Goal: Information Seeking & Learning: Learn about a topic

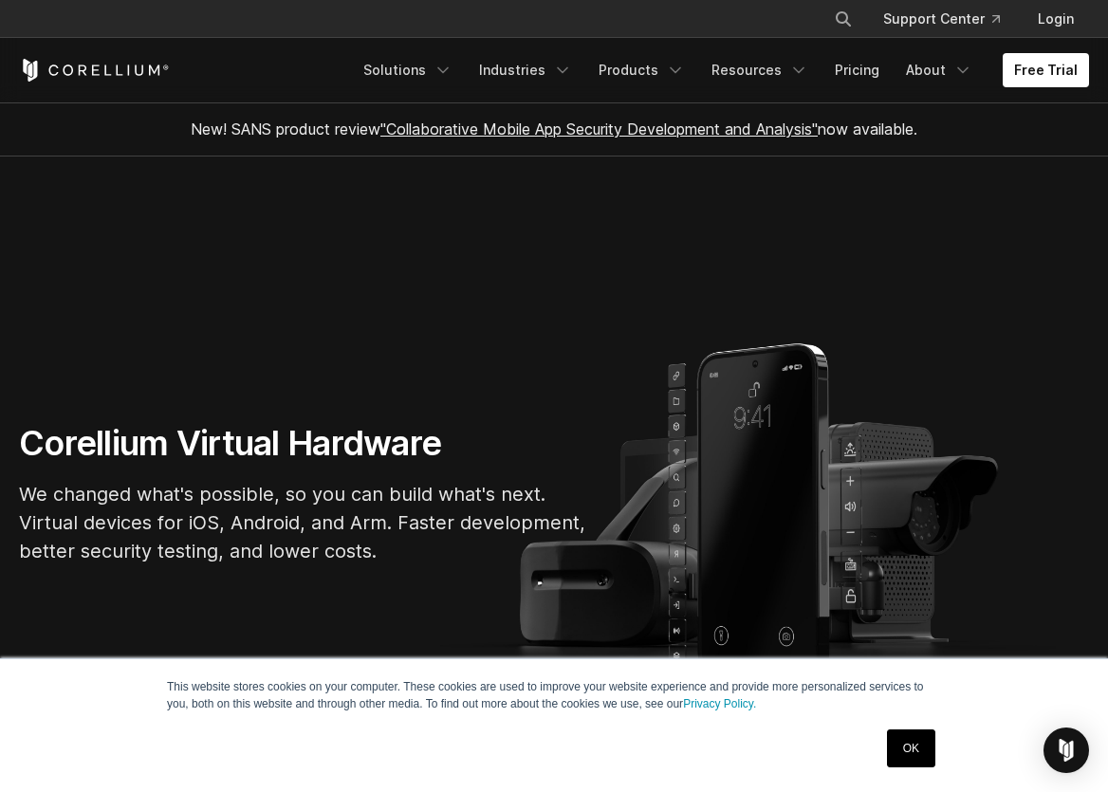
click at [904, 750] on link "OK" at bounding box center [911, 749] width 48 height 38
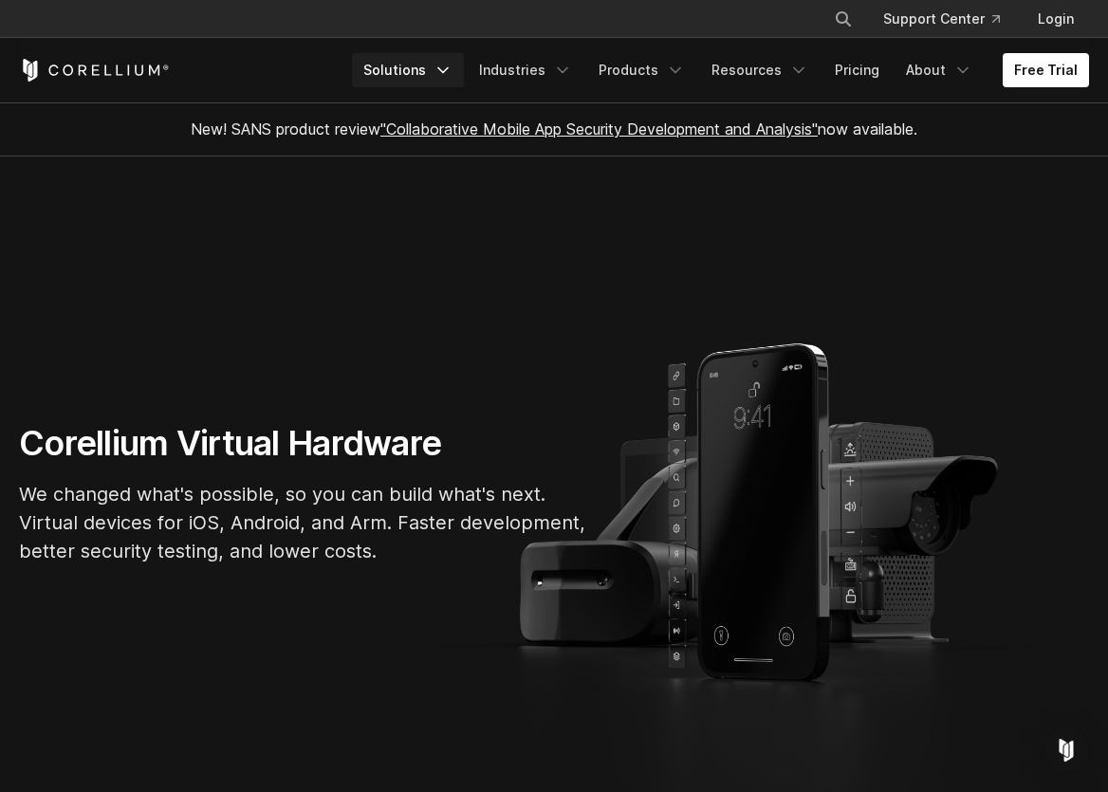
click at [453, 62] on icon "Navigation Menu" at bounding box center [443, 70] width 19 height 19
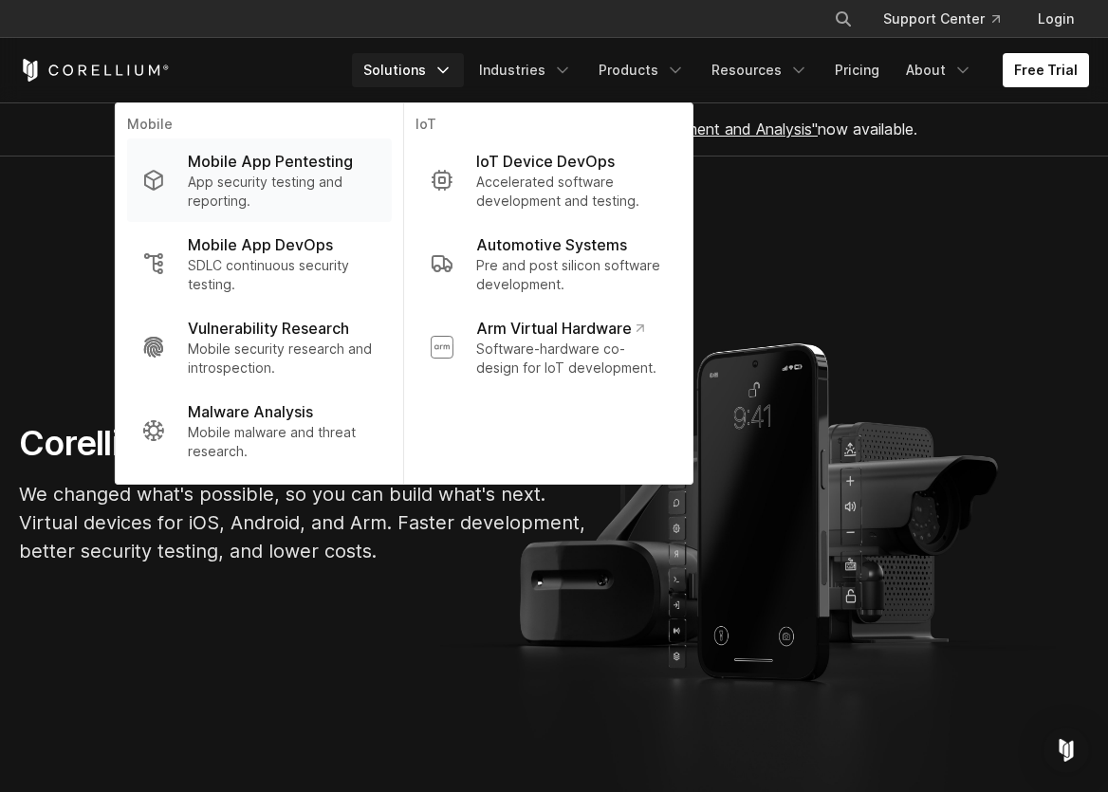
click at [308, 176] on p "App security testing and reporting." at bounding box center [282, 192] width 189 height 38
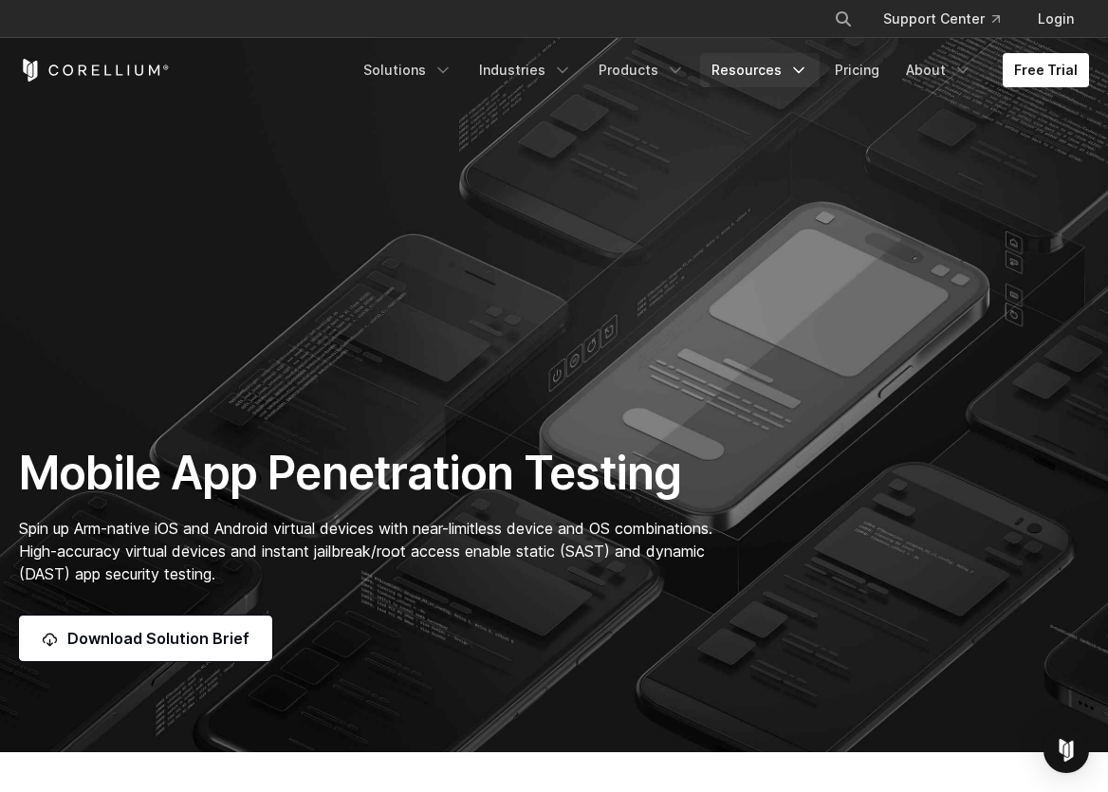
click at [764, 62] on link "Resources" at bounding box center [760, 70] width 120 height 34
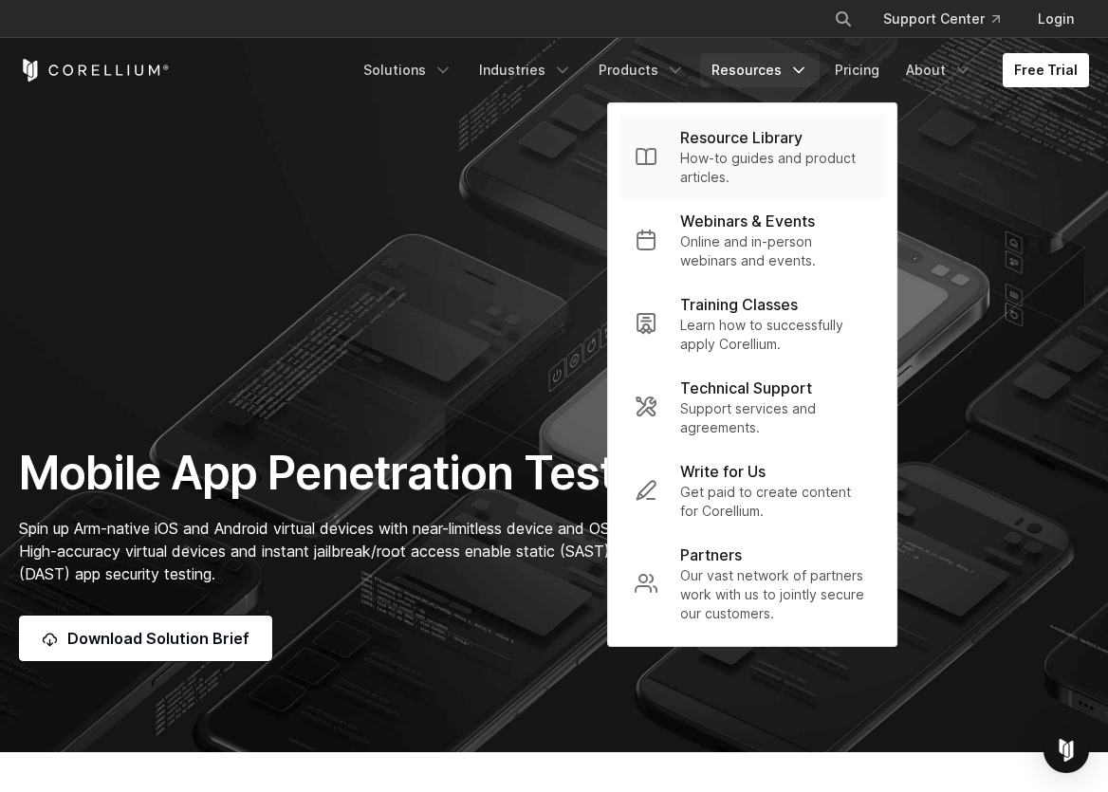
click at [716, 141] on p "Resource Library" at bounding box center [741, 137] width 122 height 23
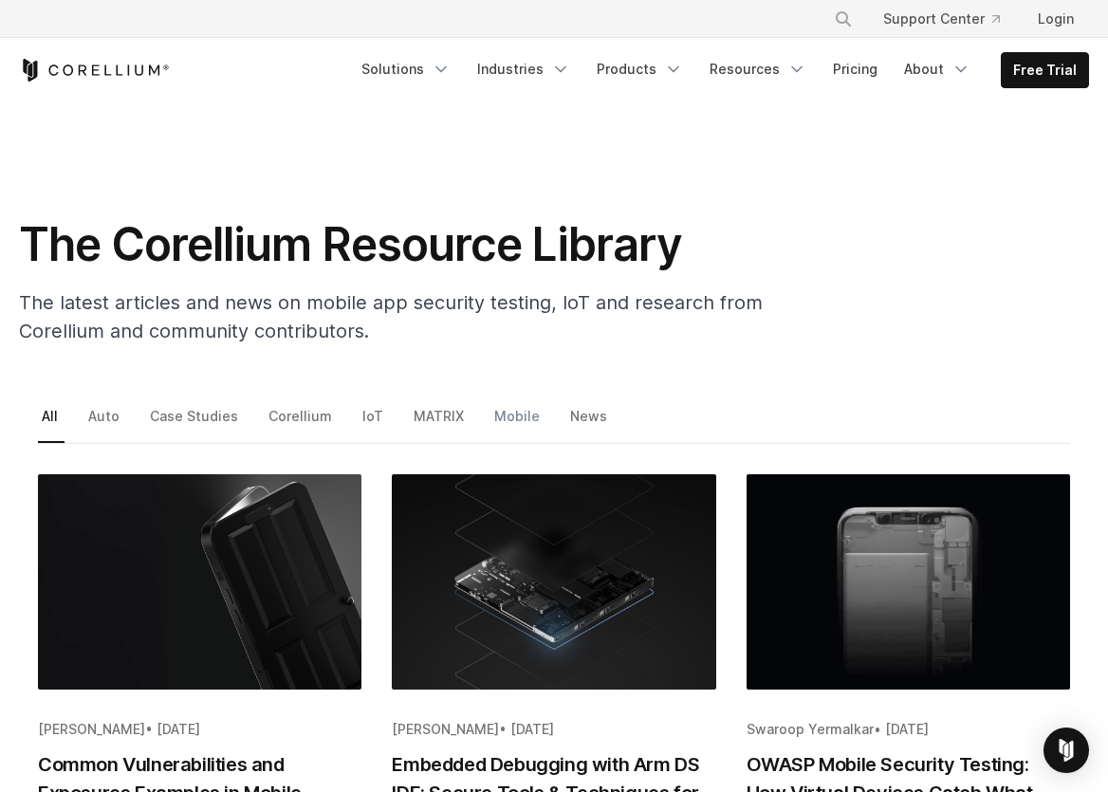
click at [495, 415] on link "Mobile" at bounding box center [519, 423] width 56 height 40
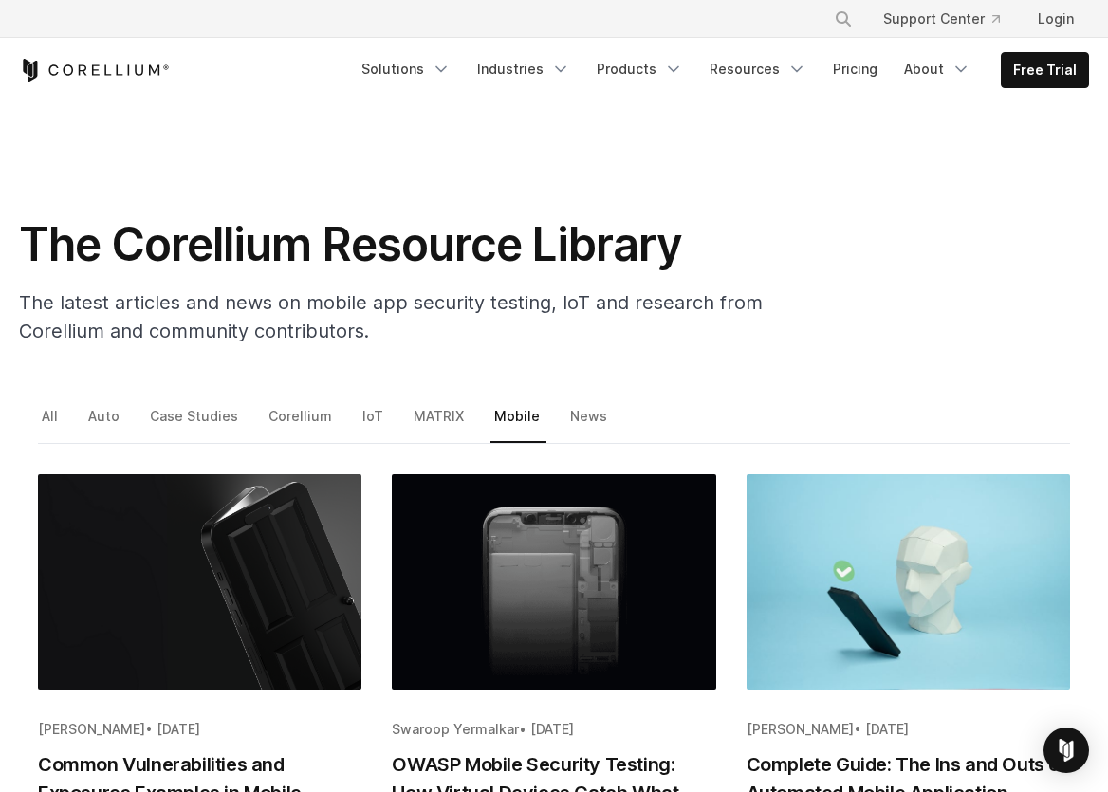
click at [179, 227] on h1 "The Corellium Resource Library" at bounding box center [398, 244] width 759 height 57
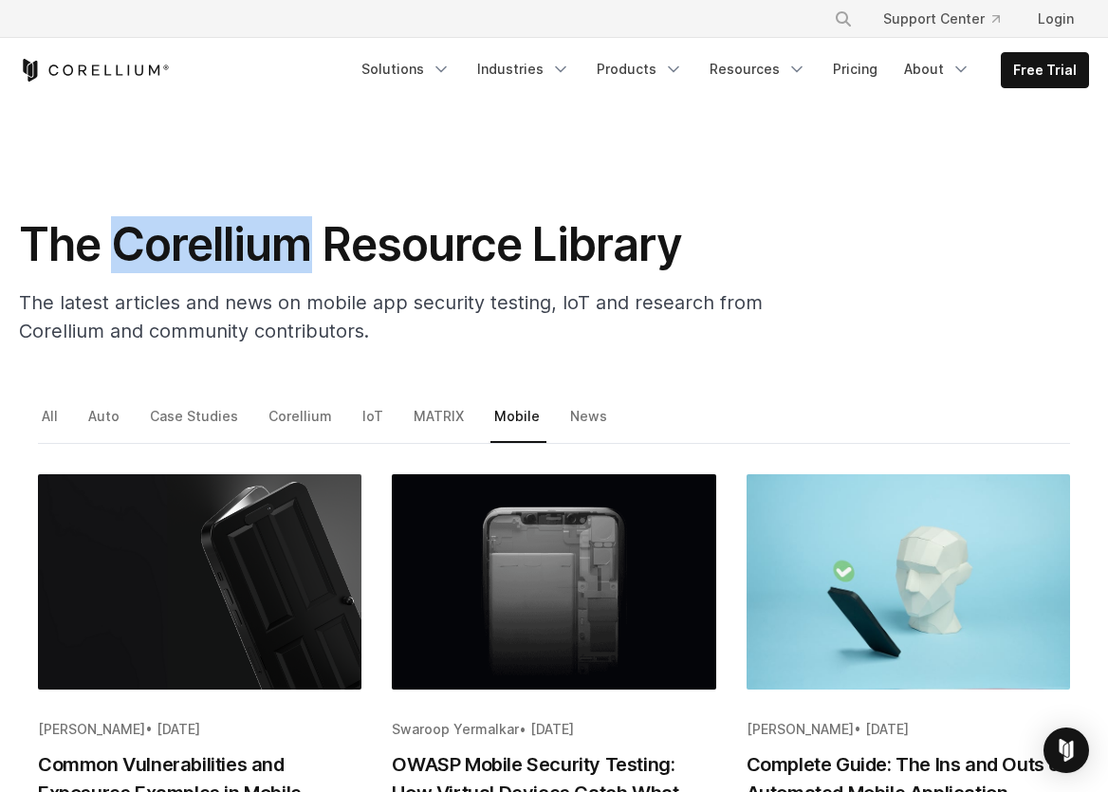
click at [179, 227] on h1 "The Corellium Resource Library" at bounding box center [398, 244] width 759 height 57
